Goal: Task Accomplishment & Management: Use online tool/utility

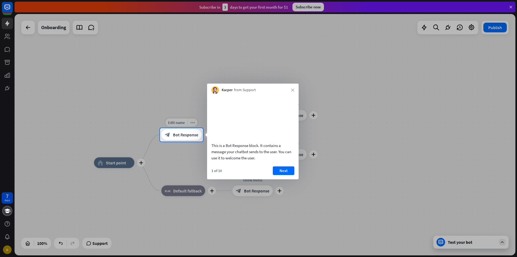
click at [175, 139] on div "block_bot_response Bot Response" at bounding box center [181, 134] width 40 height 11
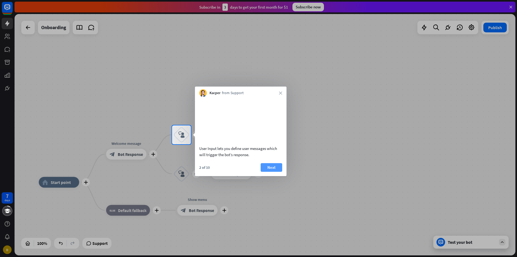
click at [269, 172] on button "Next" at bounding box center [272, 167] width 22 height 9
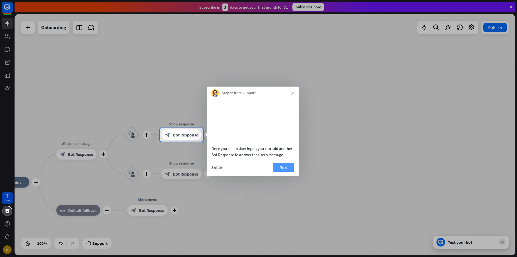
click at [287, 172] on button "Next" at bounding box center [284, 167] width 22 height 9
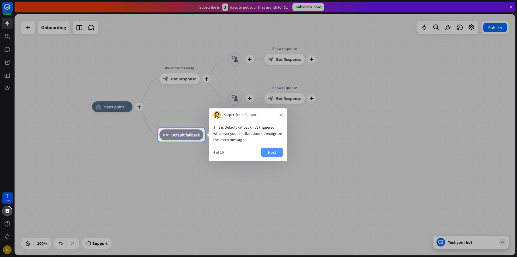
click at [274, 152] on button "Next" at bounding box center [272, 152] width 22 height 9
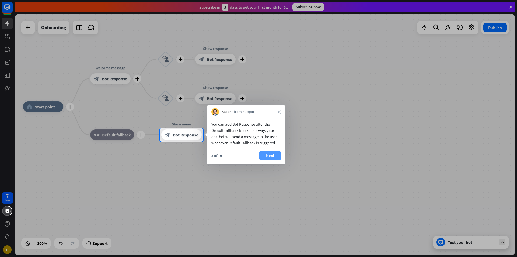
click at [276, 155] on button "Next" at bounding box center [270, 155] width 22 height 9
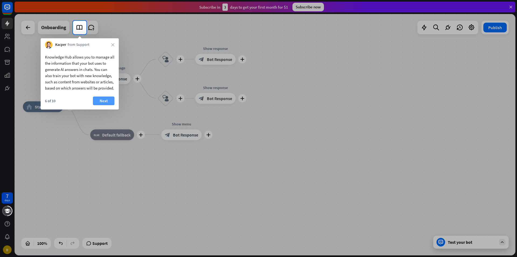
click at [102, 105] on button "Next" at bounding box center [104, 100] width 22 height 9
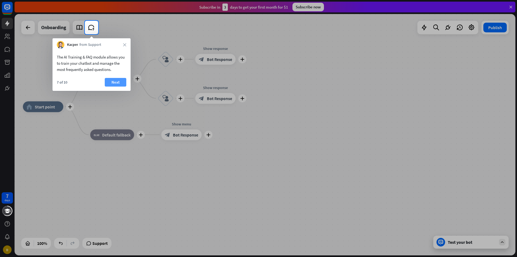
click at [113, 83] on button "Next" at bounding box center [116, 82] width 22 height 9
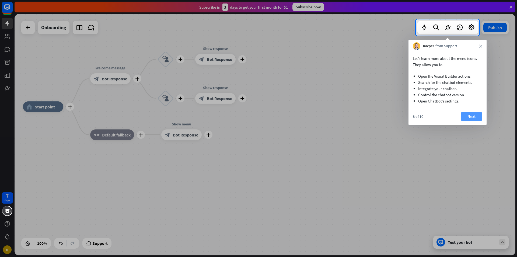
click at [475, 118] on button "Next" at bounding box center [472, 116] width 22 height 9
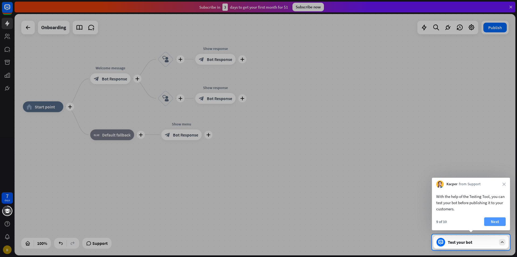
click at [501, 220] on button "Next" at bounding box center [495, 221] width 22 height 9
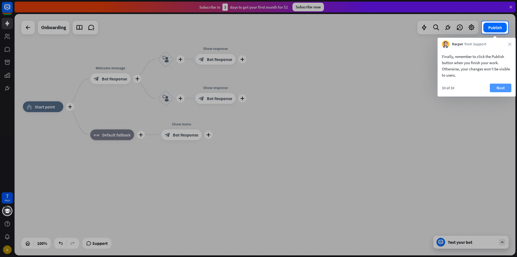
click at [499, 91] on button "Next" at bounding box center [501, 87] width 22 height 9
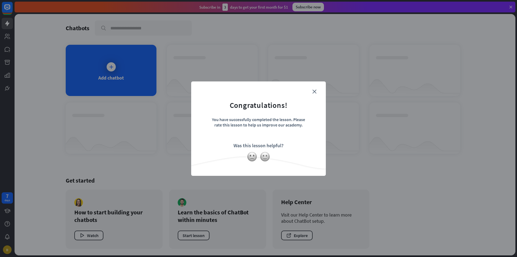
click at [312, 90] on form "Congratulations! You have successfully completed the lesson. Please rate this l…" at bounding box center [258, 120] width 121 height 64
click at [314, 92] on icon "close" at bounding box center [314, 91] width 4 height 4
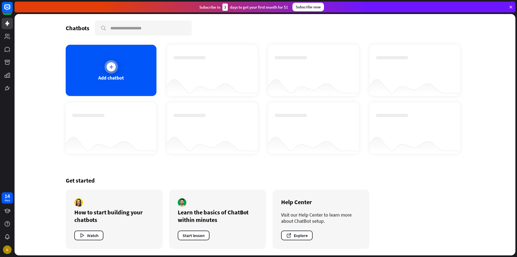
click at [113, 66] on icon at bounding box center [111, 66] width 5 height 5
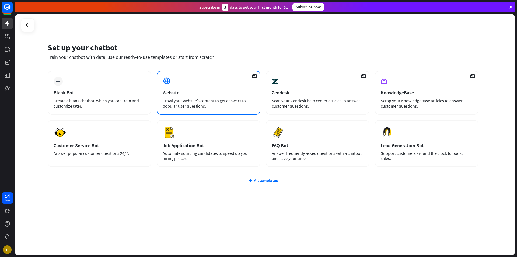
click at [199, 96] on div "AI Website Crawl your website’s content to get answers to popular user question…" at bounding box center [209, 93] width 104 height 44
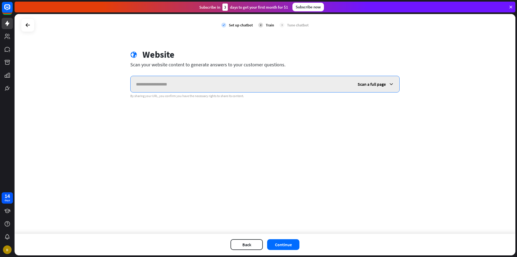
paste input "**********"
type input "**********"
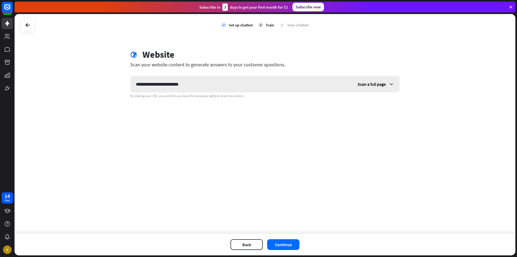
click at [385, 82] on span "Scan a full page" at bounding box center [372, 83] width 28 height 5
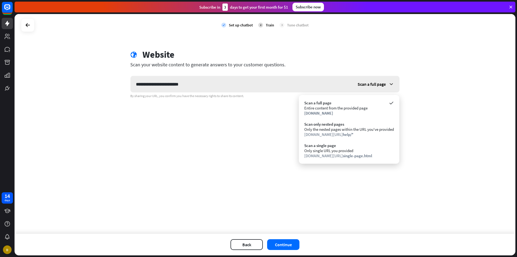
click at [385, 82] on span "Scan a full page" at bounding box center [372, 83] width 28 height 5
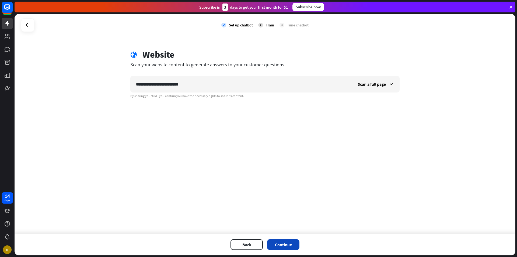
click at [294, 242] on button "Continue" at bounding box center [283, 244] width 32 height 11
click at [293, 248] on button "Continue" at bounding box center [283, 244] width 32 height 11
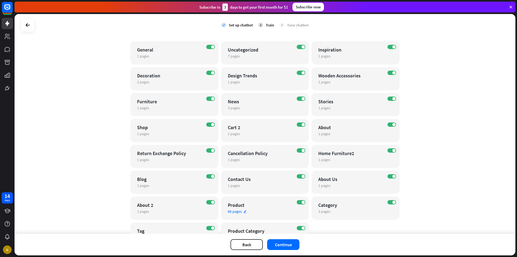
scroll to position [72, 0]
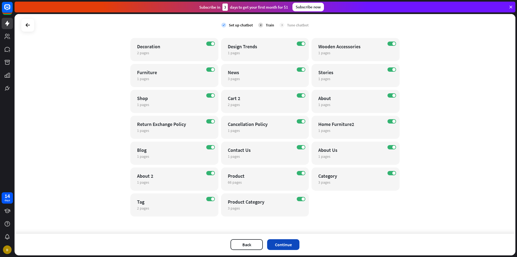
click at [286, 243] on button "Continue" at bounding box center [283, 244] width 32 height 11
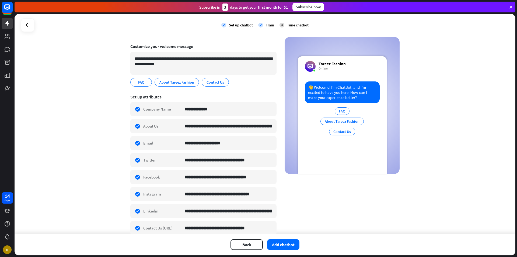
scroll to position [57, 0]
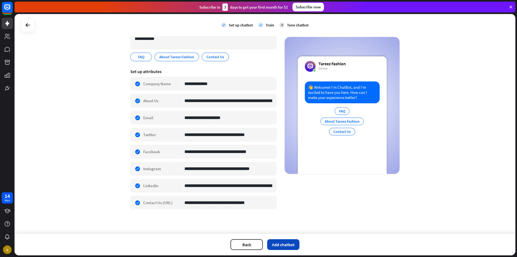
click at [289, 246] on button "Add chatbot" at bounding box center [283, 244] width 32 height 11
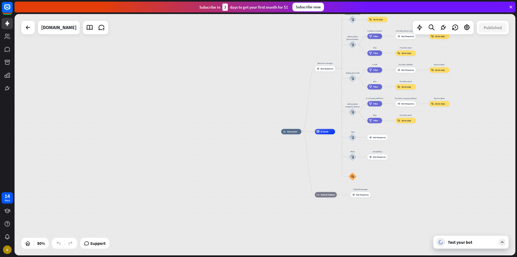
click at [465, 241] on div "Test your bot" at bounding box center [472, 241] width 48 height 5
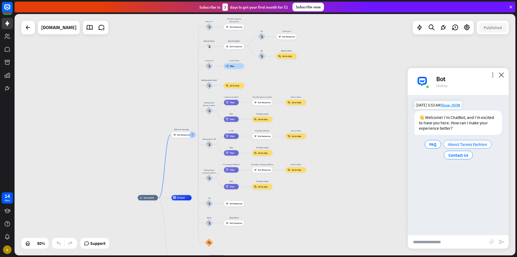
click at [458, 144] on span "About Tareez Fashion" at bounding box center [467, 143] width 39 height 5
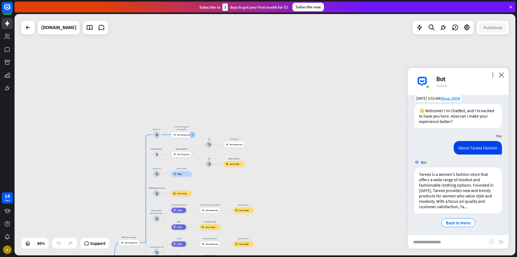
scroll to position [8, 0]
click at [464, 223] on span "Back to Menu" at bounding box center [458, 220] width 25 height 5
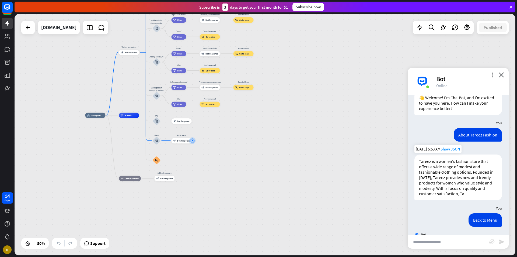
scroll to position [46, 0]
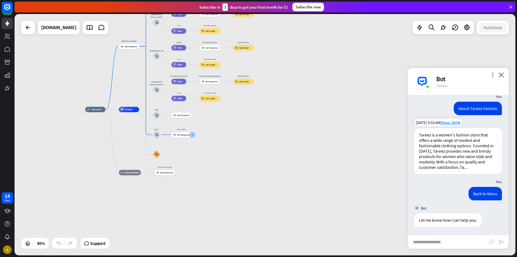
click at [443, 241] on input "text" at bounding box center [449, 241] width 82 height 13
type input "**********"
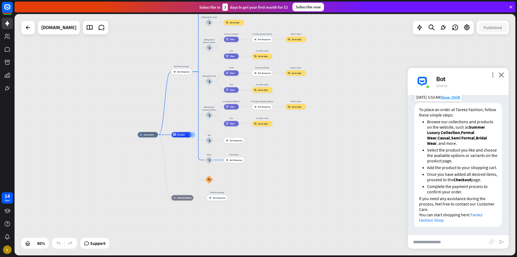
scroll to position [220, 0]
click at [503, 75] on icon "close" at bounding box center [501, 74] width 5 height 5
